Goal: Task Accomplishment & Management: Manage account settings

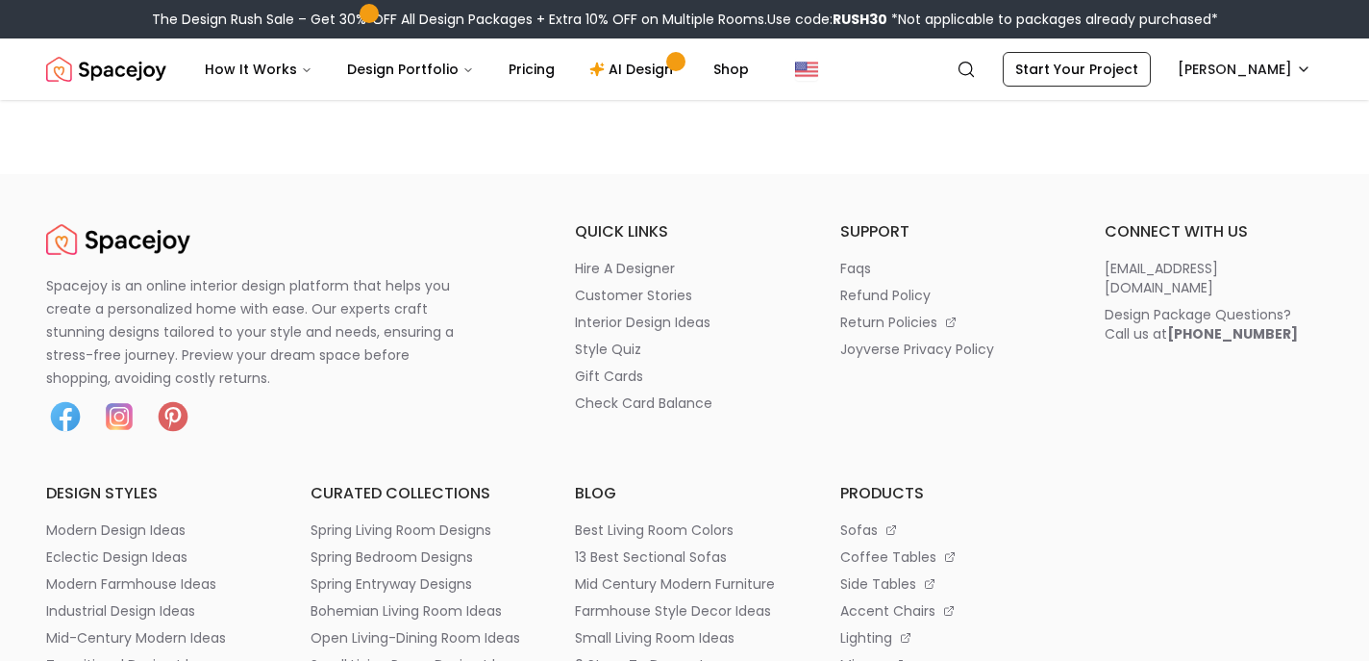
click at [1260, 31] on div "The Design Rush Sale – Get 30% OFF All Design Packages + Extra 10% OFF on Multi…" at bounding box center [684, 19] width 1369 height 38
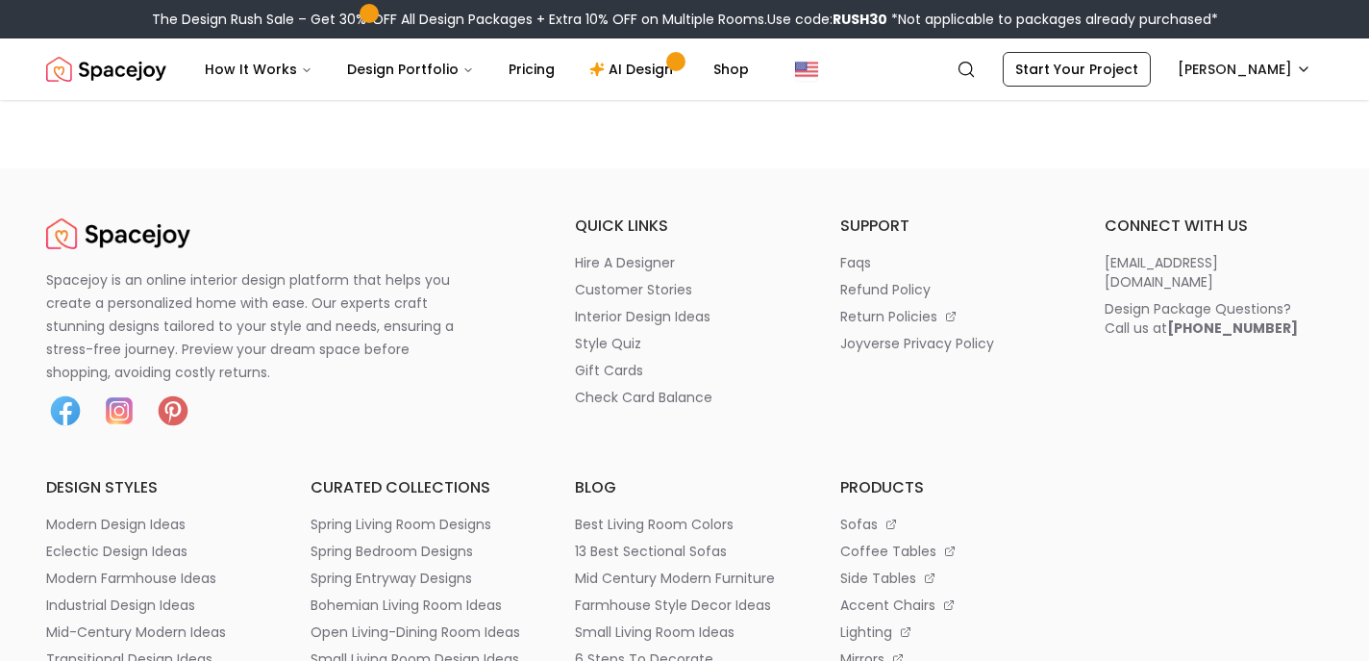
scroll to position [9785, 0]
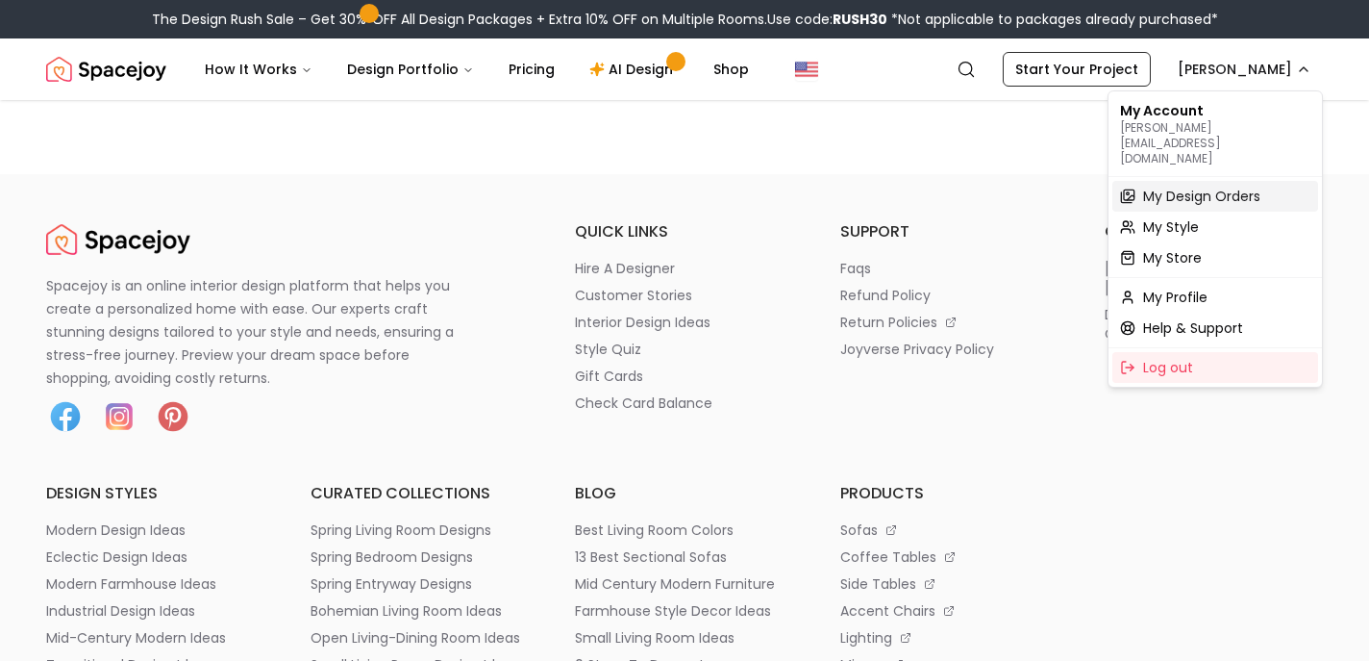
click at [1180, 187] on span "My Design Orders" at bounding box center [1201, 196] width 117 height 19
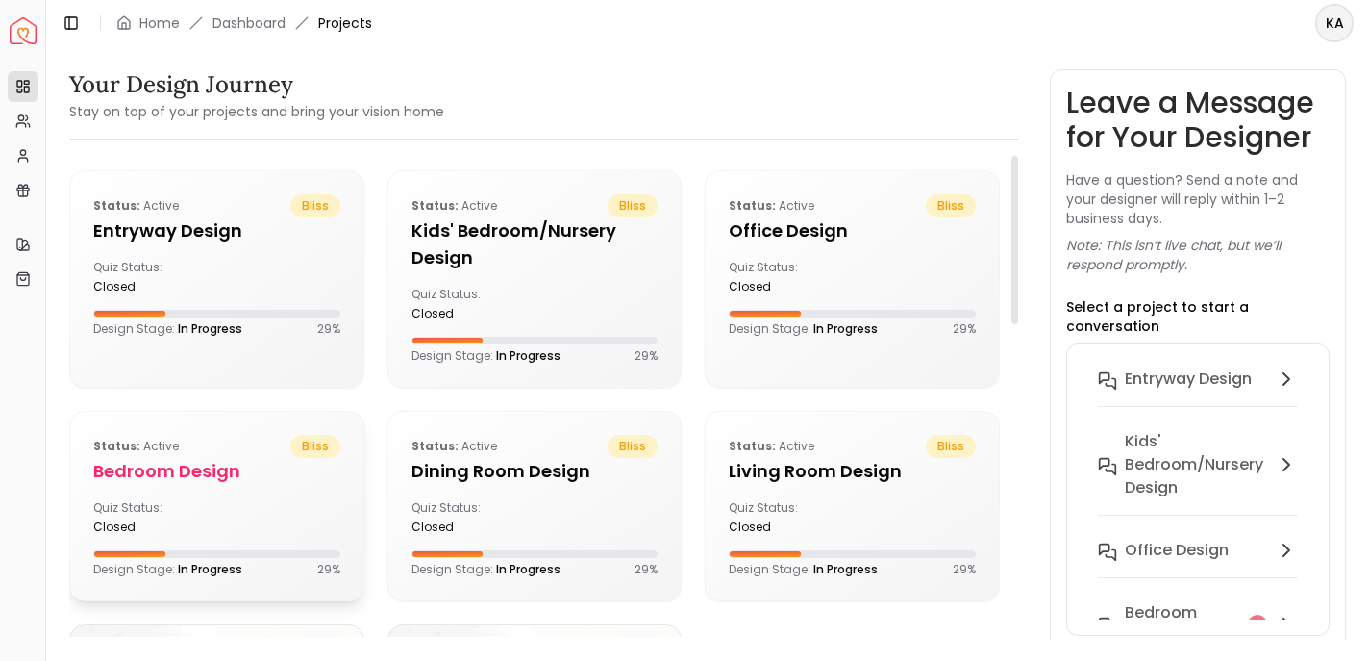
click at [206, 462] on h5 "Bedroom design" at bounding box center [216, 471] width 247 height 27
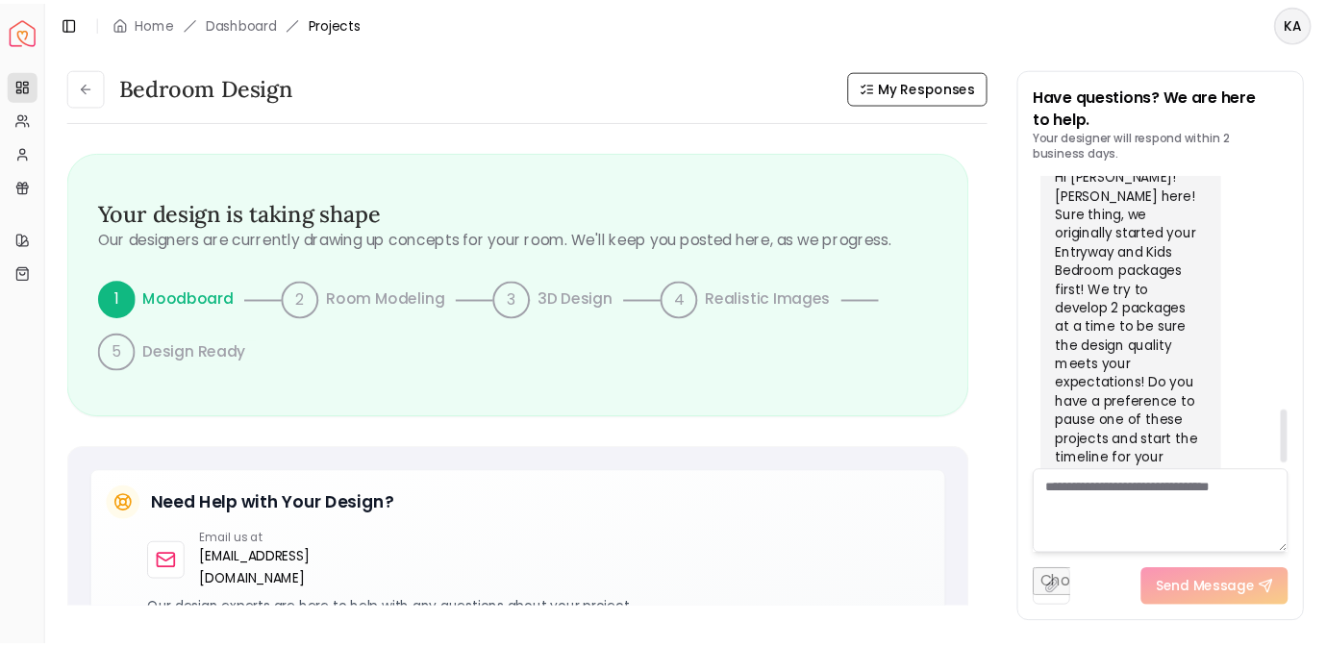
scroll to position [1352, 0]
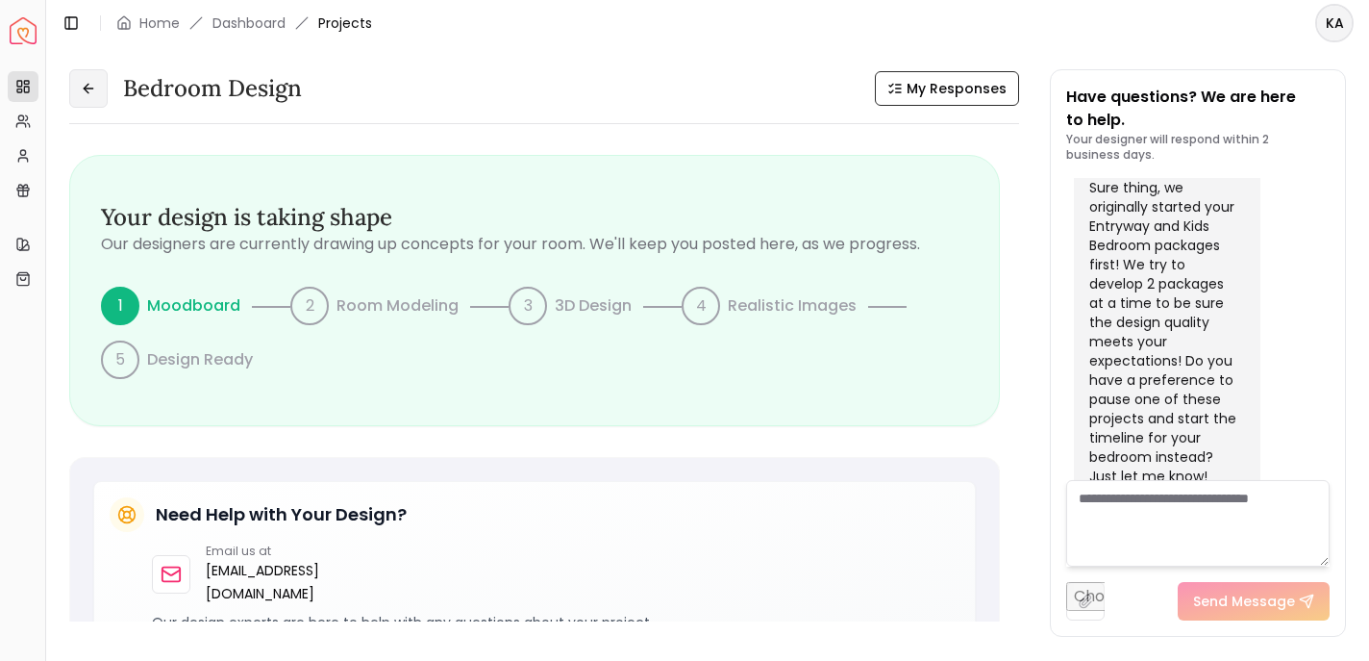
click at [97, 97] on button at bounding box center [88, 88] width 38 height 38
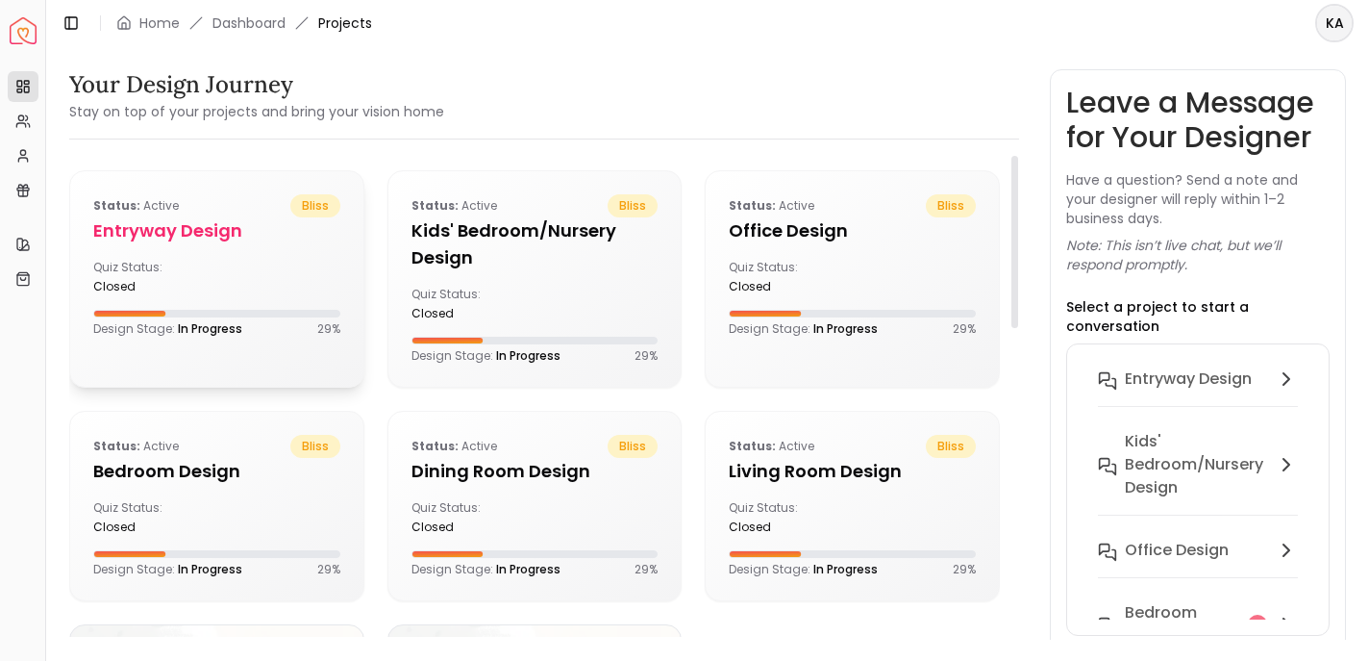
click at [252, 249] on div "Status: active bliss entryway design Quiz Status: closed Design Stage: In Progr…" at bounding box center [216, 265] width 293 height 188
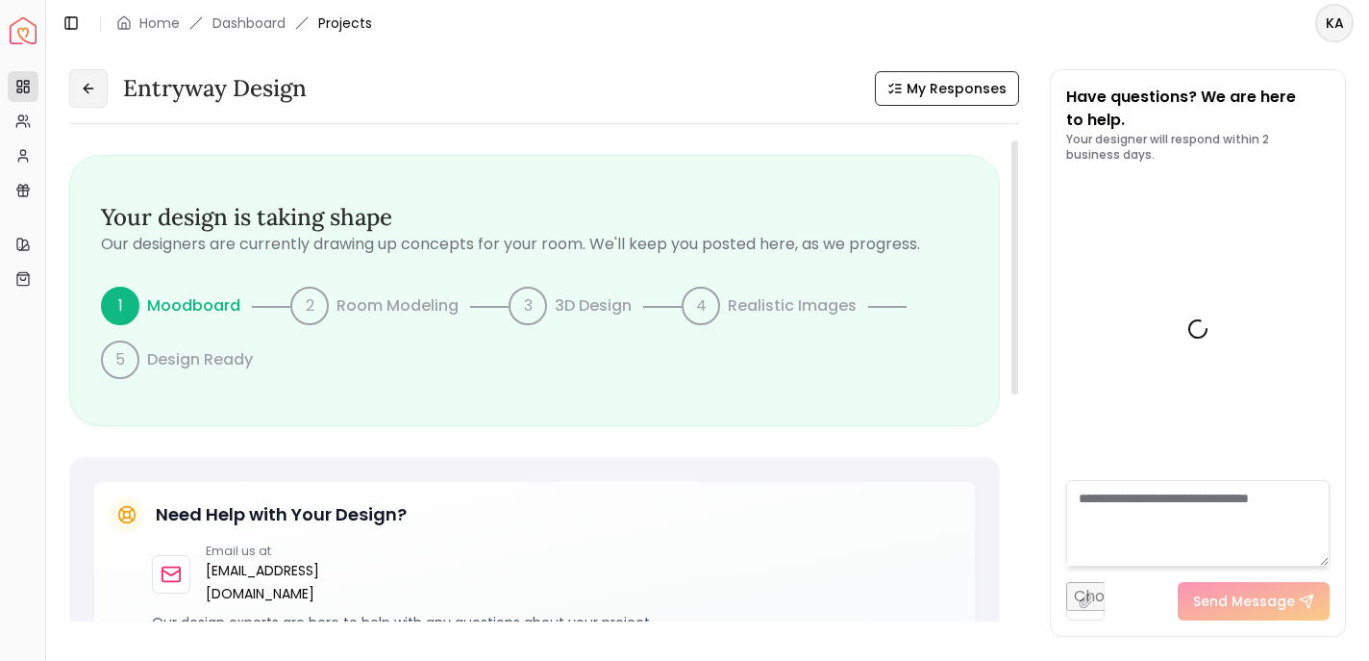
click at [89, 89] on icon at bounding box center [88, 88] width 15 height 15
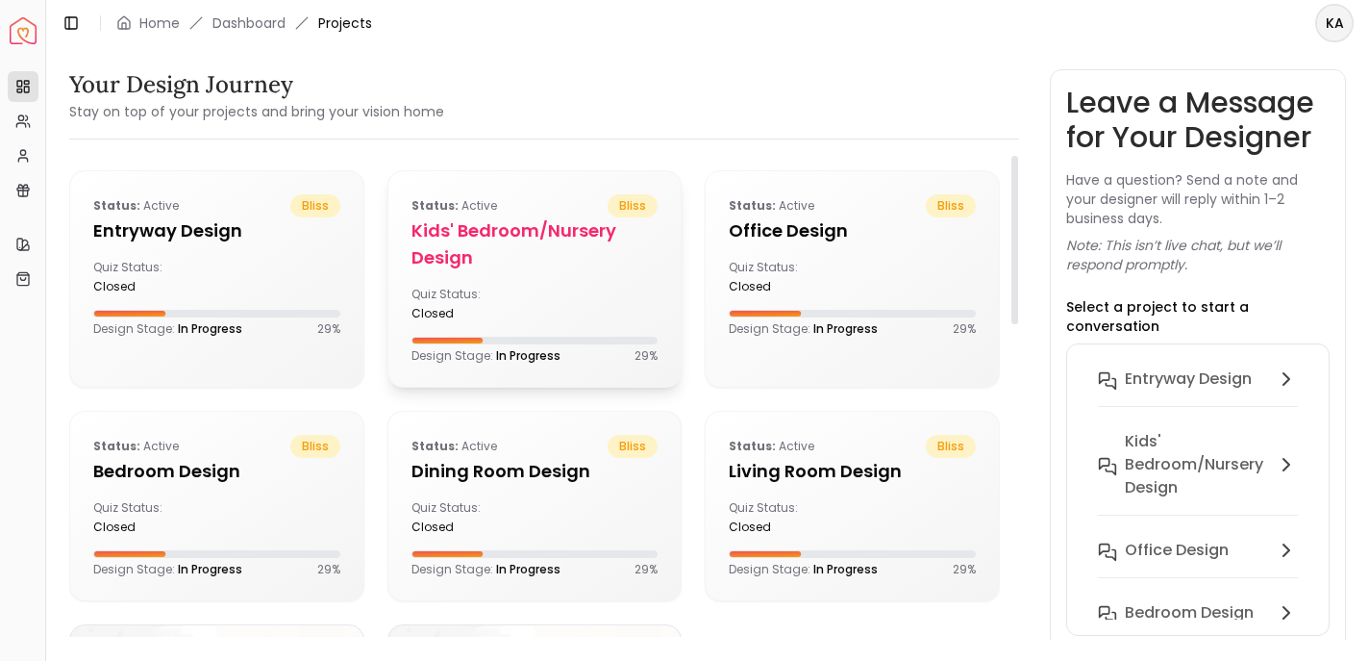
click at [539, 289] on div "Quiz Status: closed" at bounding box center [535, 304] width 247 height 35
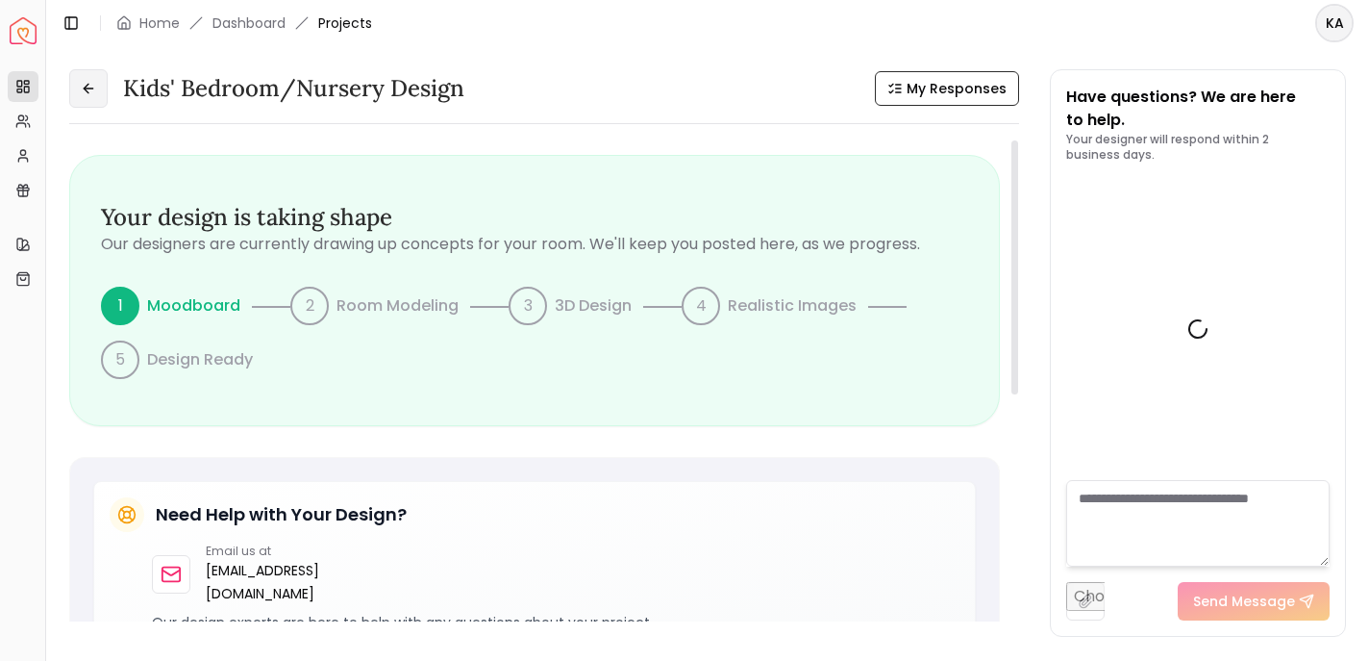
click at [77, 85] on button at bounding box center [88, 88] width 38 height 38
